Goal: Use online tool/utility

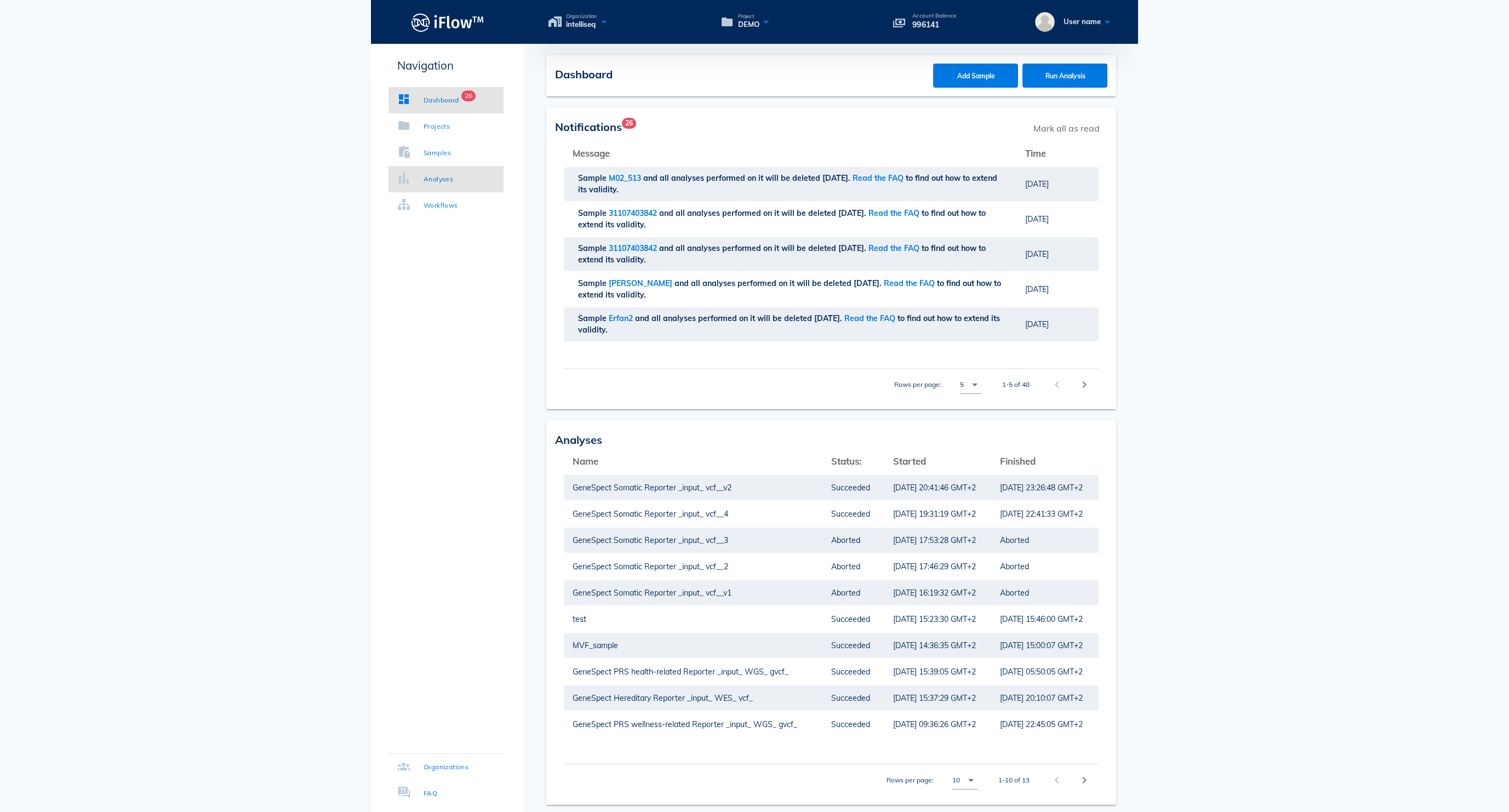
click at [453, 177] on div "Analyses" at bounding box center [439, 179] width 30 height 11
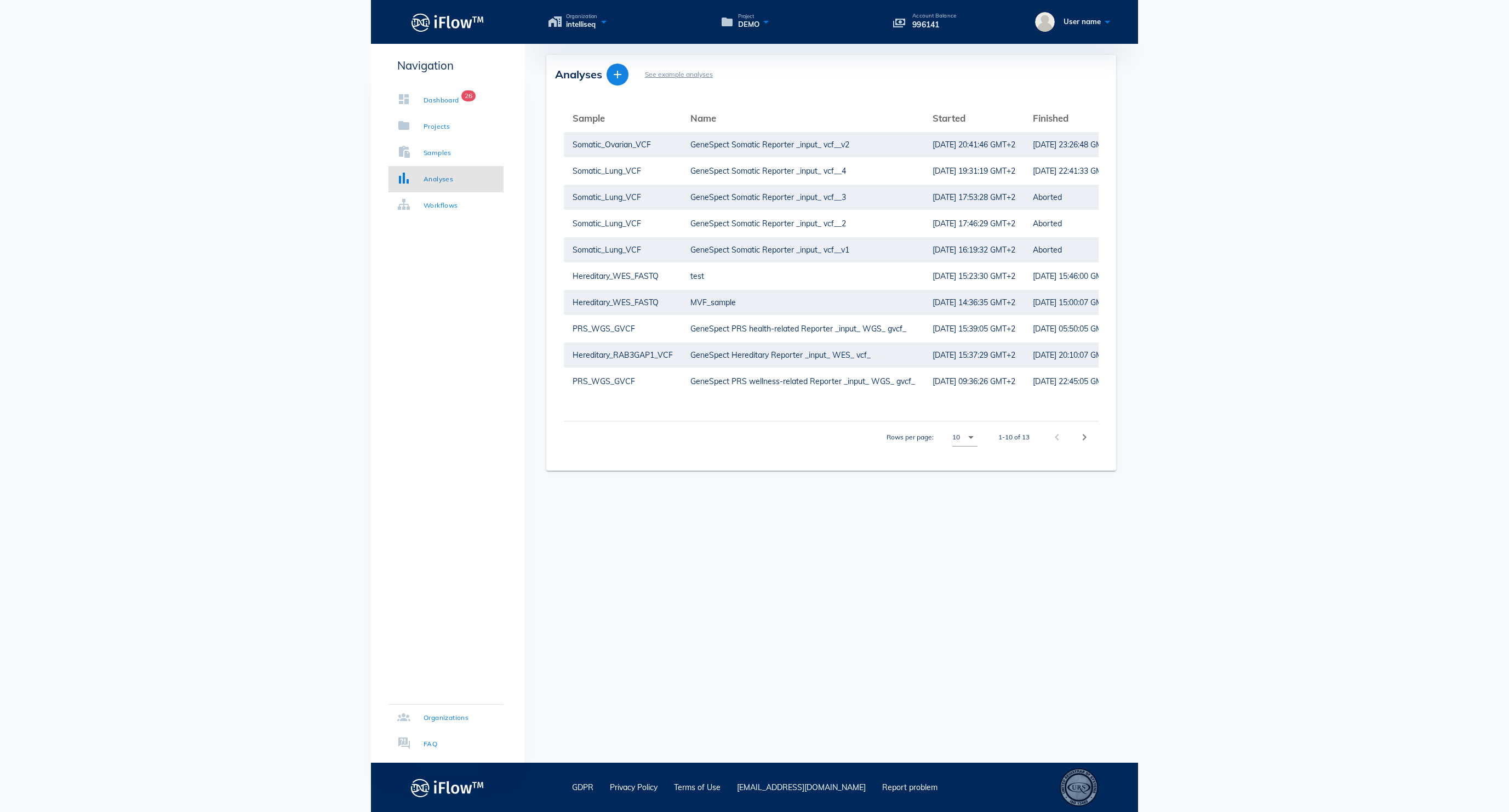
click at [618, 76] on icon "button" at bounding box center [617, 74] width 13 height 13
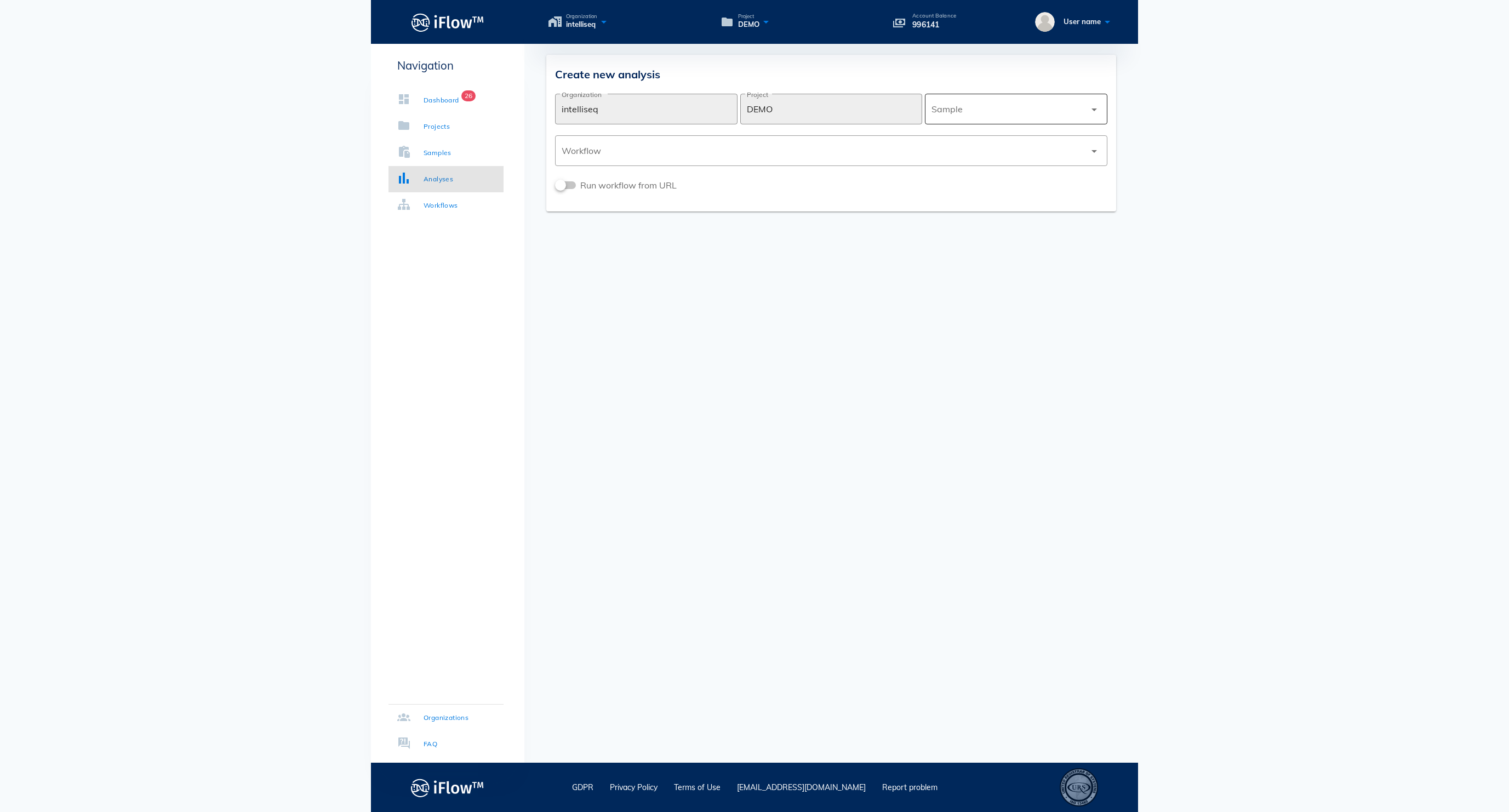
click at [991, 106] on div at bounding box center [1008, 109] width 154 height 26
click at [981, 246] on div "Hereditary_ATAD3A_VCF" at bounding box center [1016, 242] width 165 height 11
click at [621, 151] on div at bounding box center [823, 151] width 524 height 26
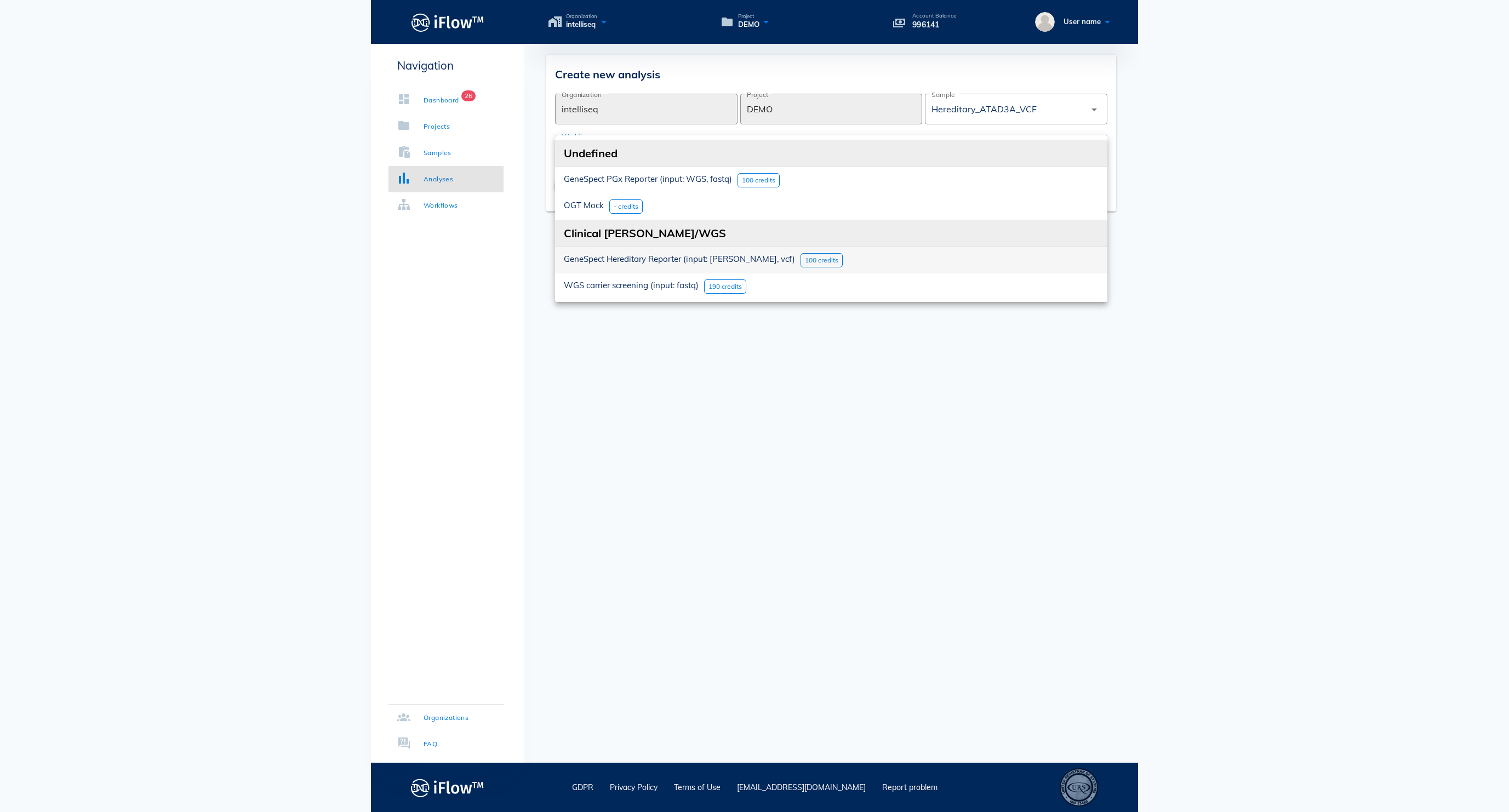
click at [658, 253] on div "GeneSpect Hereditary Reporter (input: [PERSON_NAME], vcf)" at bounding box center [680, 260] width 231 height 14
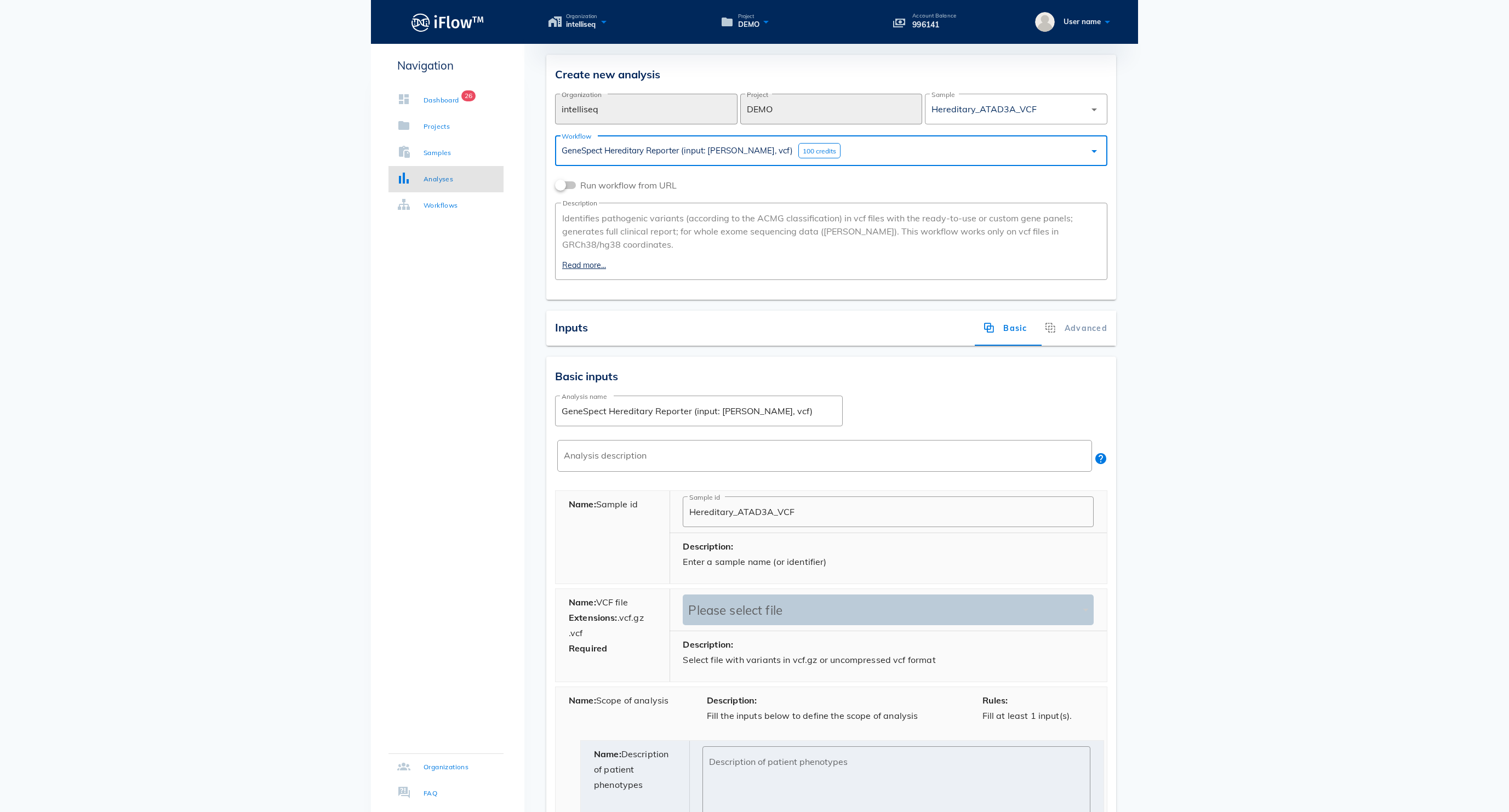
scroll to position [327, 0]
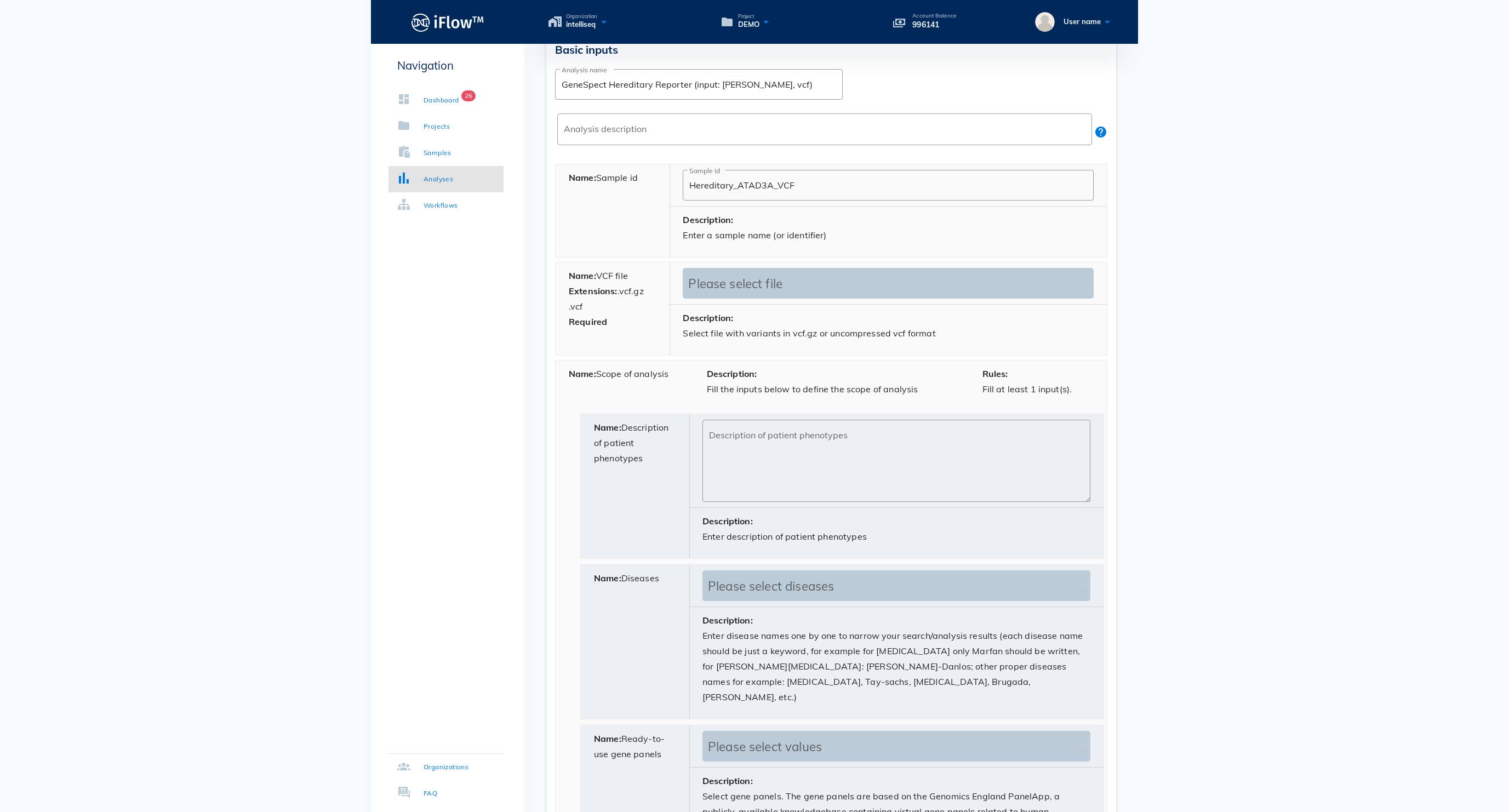
click at [740, 297] on input "text" at bounding box center [882, 283] width 389 height 30
click at [491, 409] on div "Navigation Dashboard 26 Projects Samples Analyses Workflows Organizations FAQ" at bounding box center [447, 443] width 154 height 1452
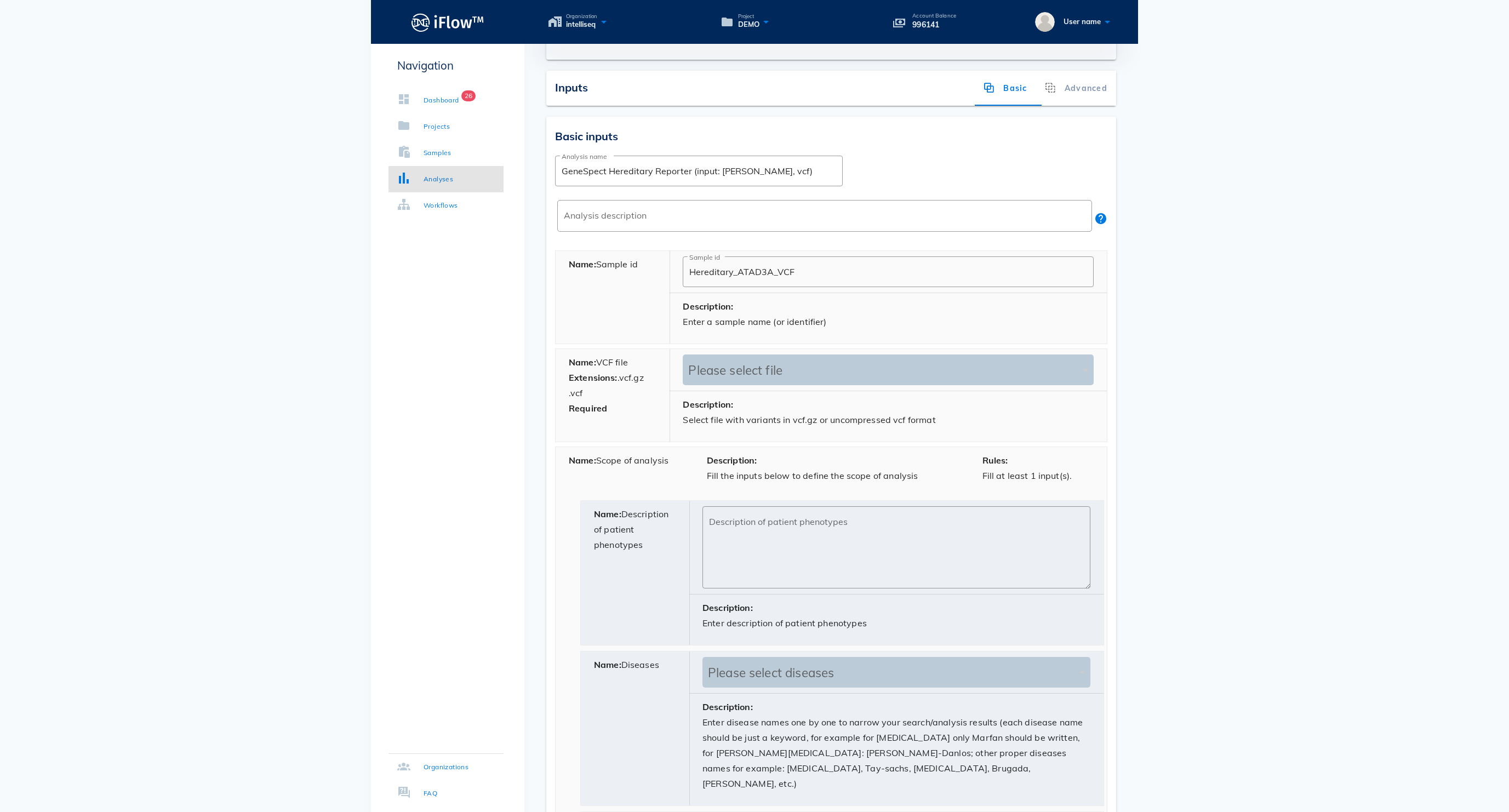
scroll to position [246, 0]
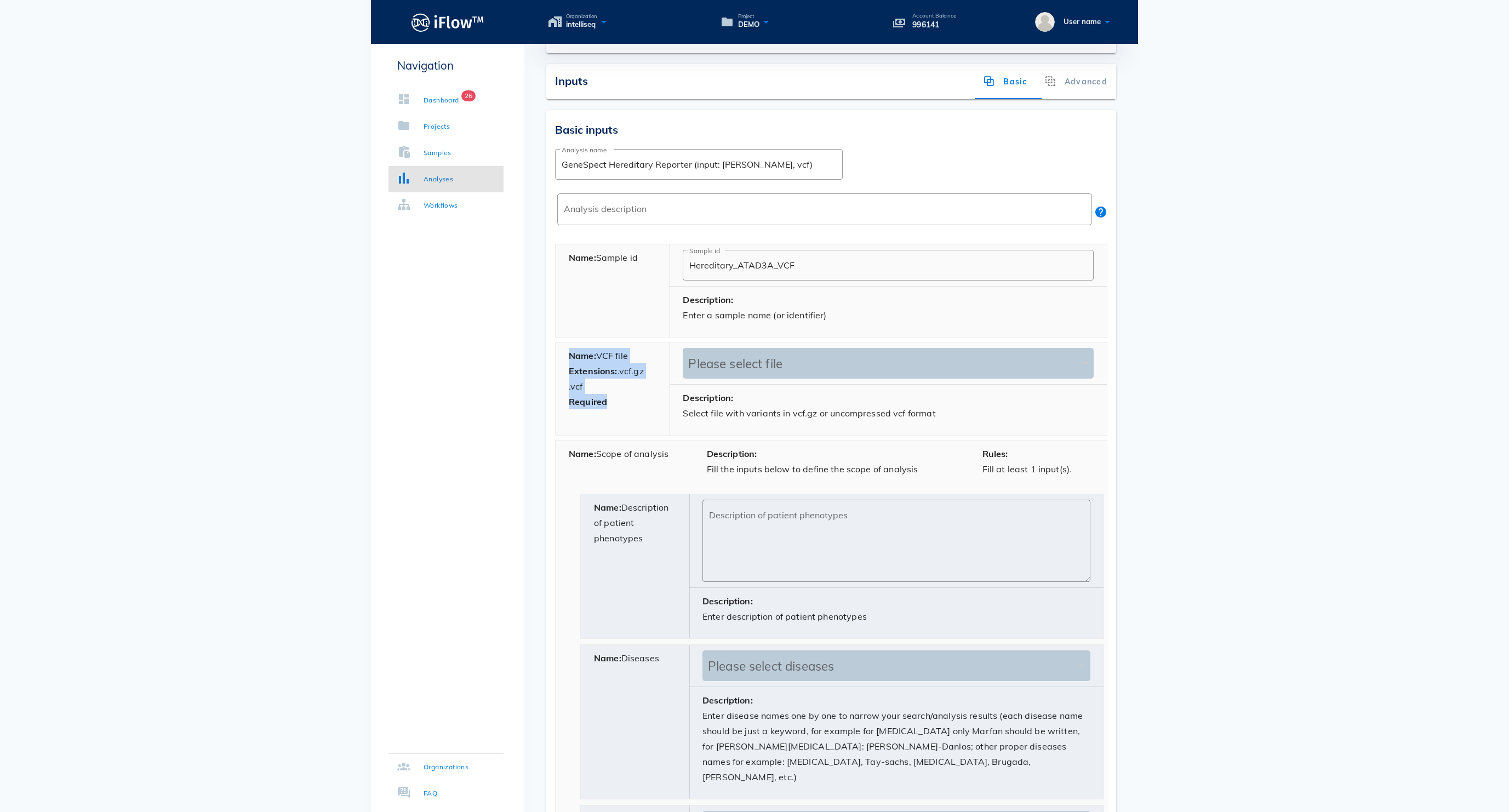
drag, startPoint x: 620, startPoint y: 429, endPoint x: 568, endPoint y: 373, distance: 76.4
click at [568, 373] on div "Name: VCF file Extensions: .vcf.gz .vcf Required" at bounding box center [613, 388] width 114 height 93
drag, startPoint x: 600, startPoint y: 377, endPoint x: 640, endPoint y: 378, distance: 40.0
click at [643, 378] on div "Name: VCF file Extensions: .vcf.gz .vcf Required" at bounding box center [613, 388] width 114 height 93
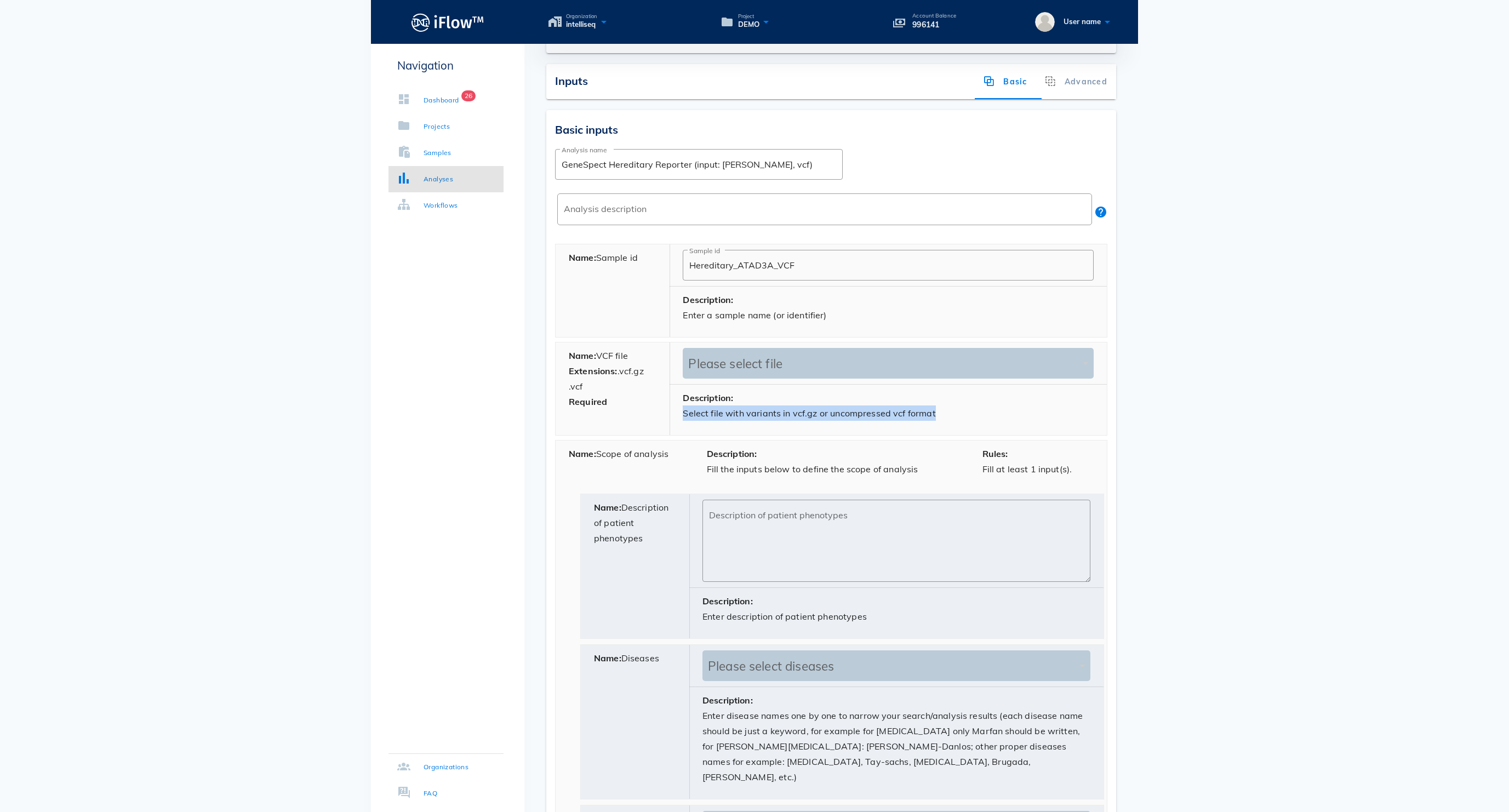
click at [974, 427] on div "Description: Select file with variants in vcf.gz or uncompressed vcf format" at bounding box center [888, 409] width 437 height 50
click at [617, 414] on div "Name: VCF file Extensions: .vcf.gz .vcf Required" at bounding box center [613, 388] width 114 height 93
drag, startPoint x: 604, startPoint y: 376, endPoint x: 633, endPoint y: 376, distance: 29.0
click at [635, 376] on div "Name: VCF file Extensions: .vcf.gz .vcf Required" at bounding box center [613, 388] width 114 height 93
click at [632, 434] on div "Name: VCF file Extensions: .vcf.gz .vcf Required" at bounding box center [613, 388] width 114 height 93
